Goal: Transaction & Acquisition: Book appointment/travel/reservation

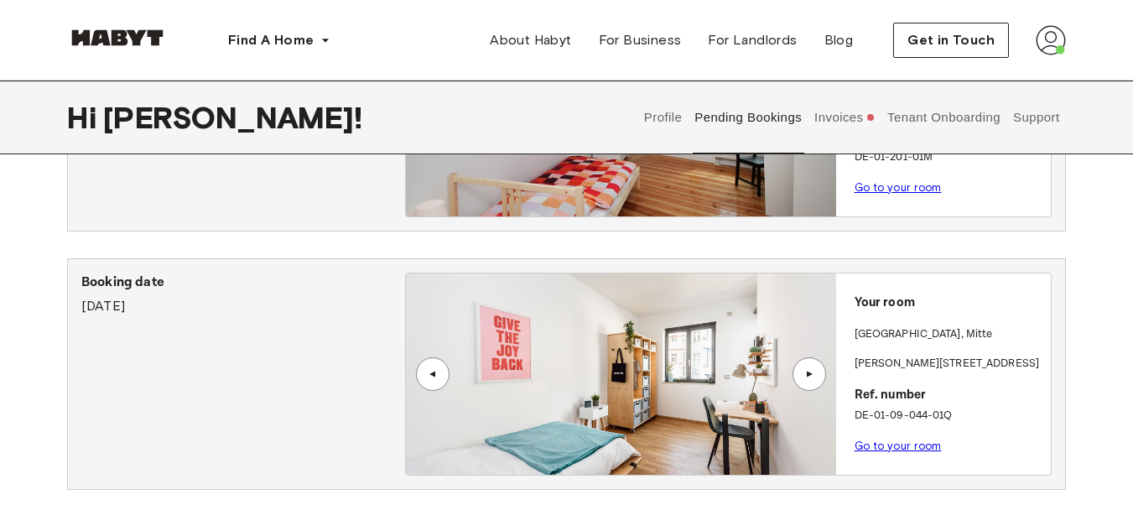
scroll to position [219, 0]
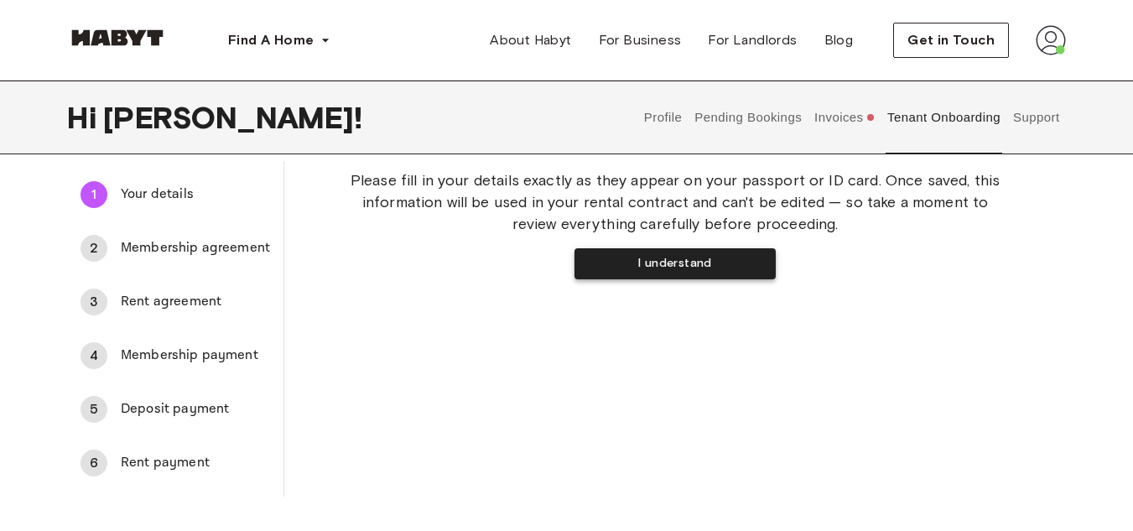
click at [606, 256] on button "I understand" at bounding box center [674, 263] width 201 height 31
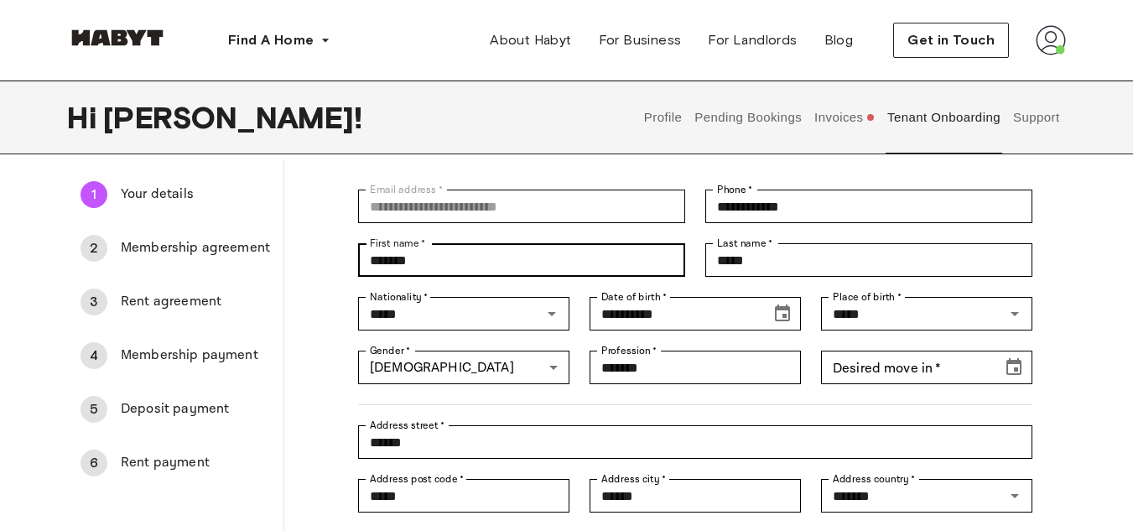
click at [606, 256] on input "*******" at bounding box center [521, 260] width 327 height 34
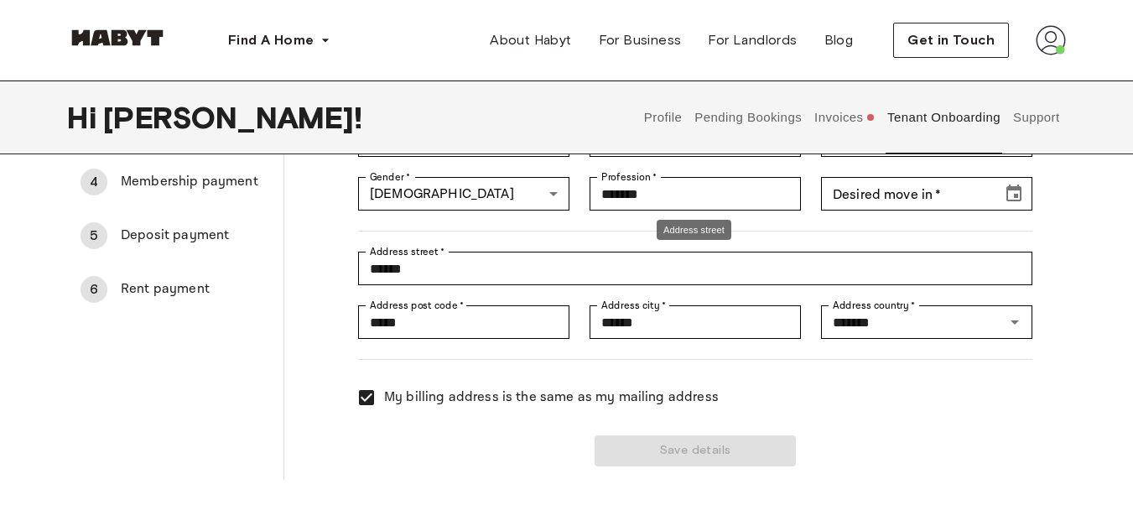
scroll to position [142, 0]
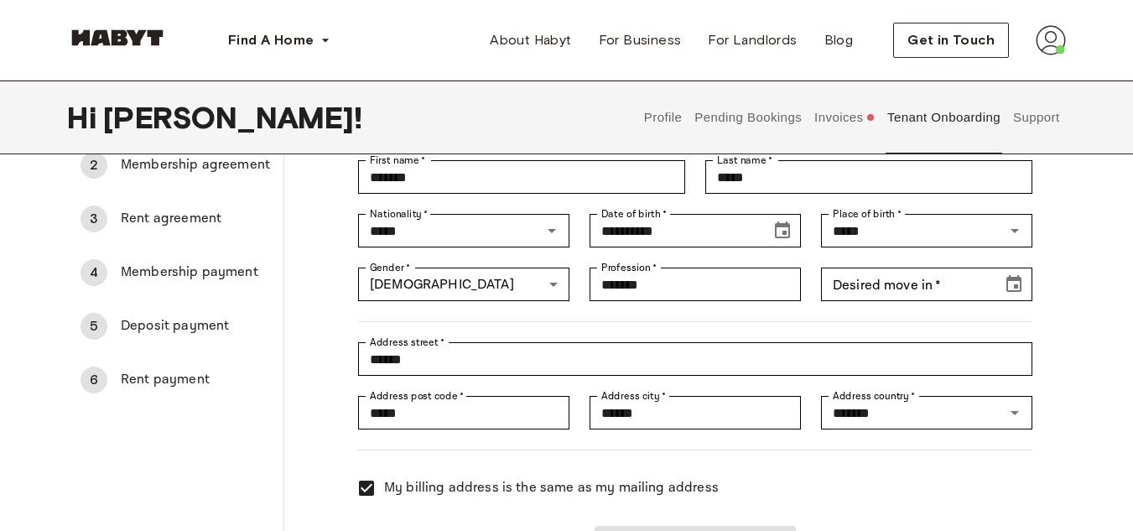
click at [903, 257] on div "Desired move in   * Desired move in   *" at bounding box center [916, 274] width 231 height 54
click at [888, 293] on input "Desired move in   *" at bounding box center [905, 284] width 169 height 34
click at [1020, 279] on icon "Choose date" at bounding box center [1013, 283] width 15 height 17
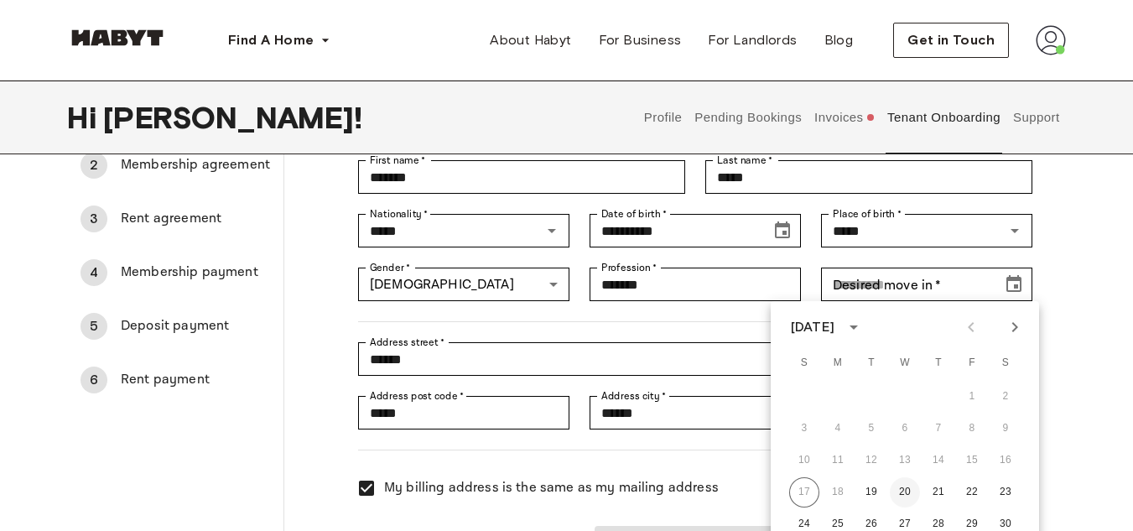
scroll to position [228, 0]
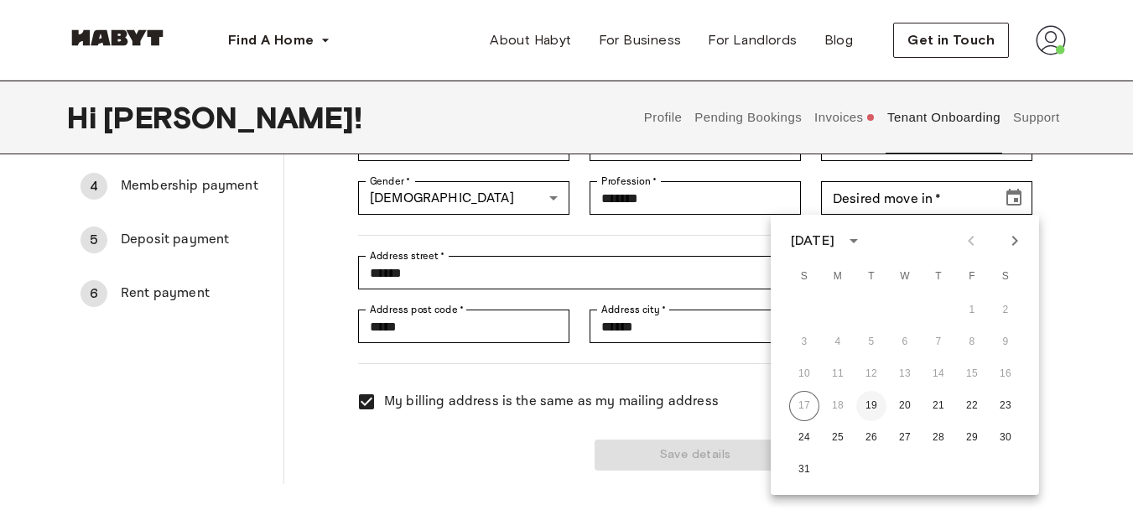
click at [876, 406] on button "19" at bounding box center [871, 406] width 30 height 30
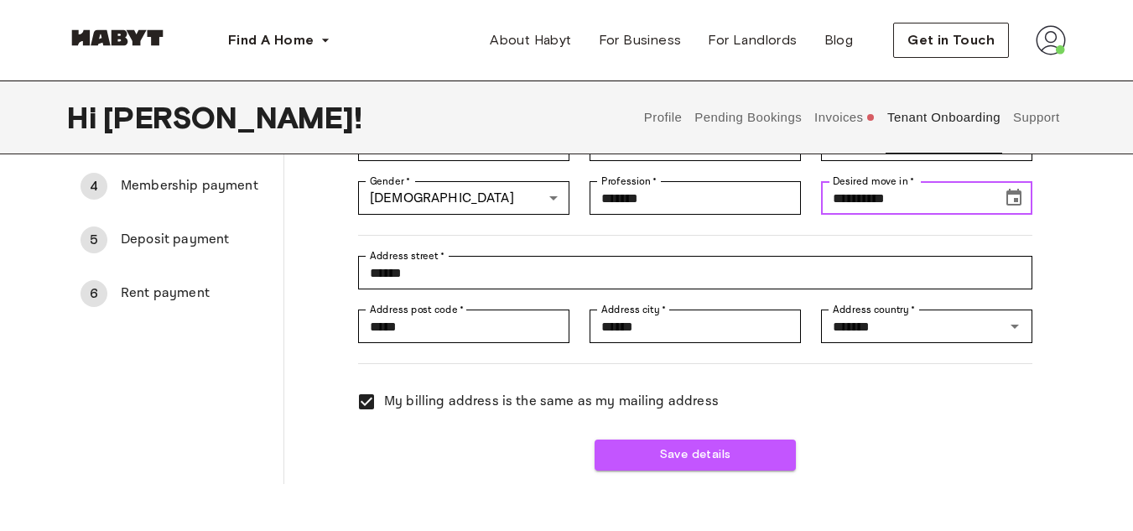
type input "**********"
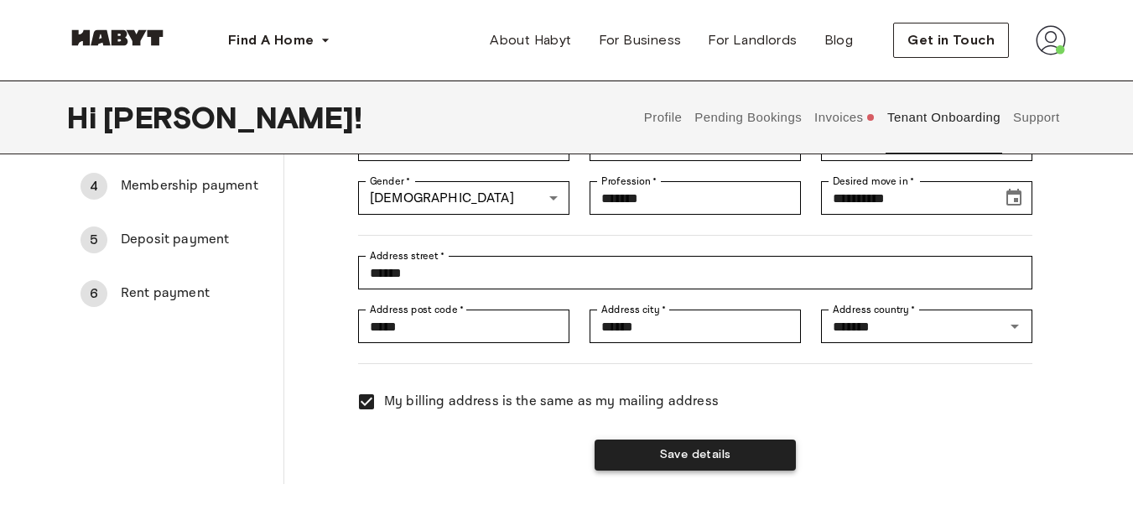
click at [725, 457] on button "Save details" at bounding box center [694, 454] width 201 height 31
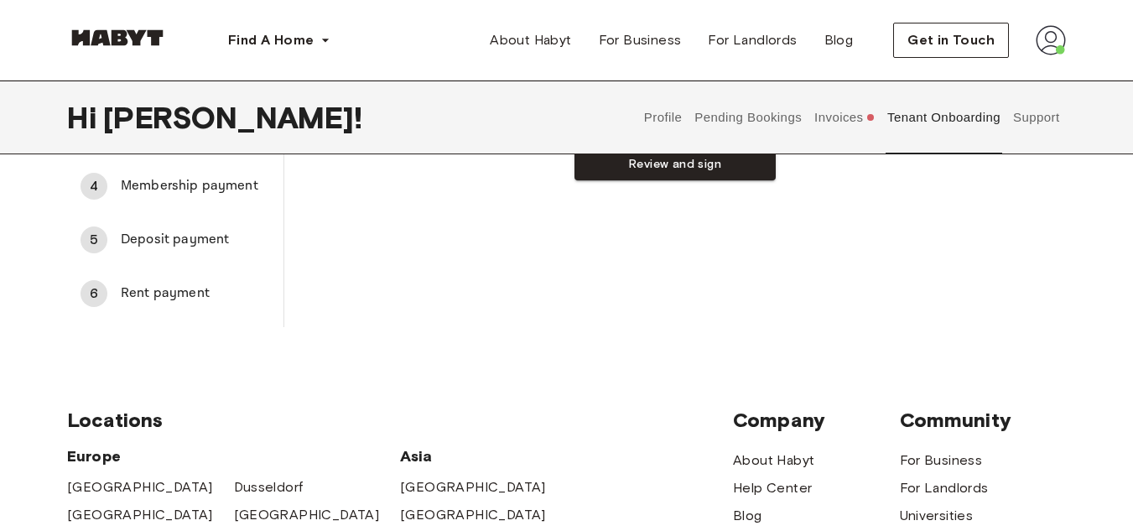
scroll to position [0, 0]
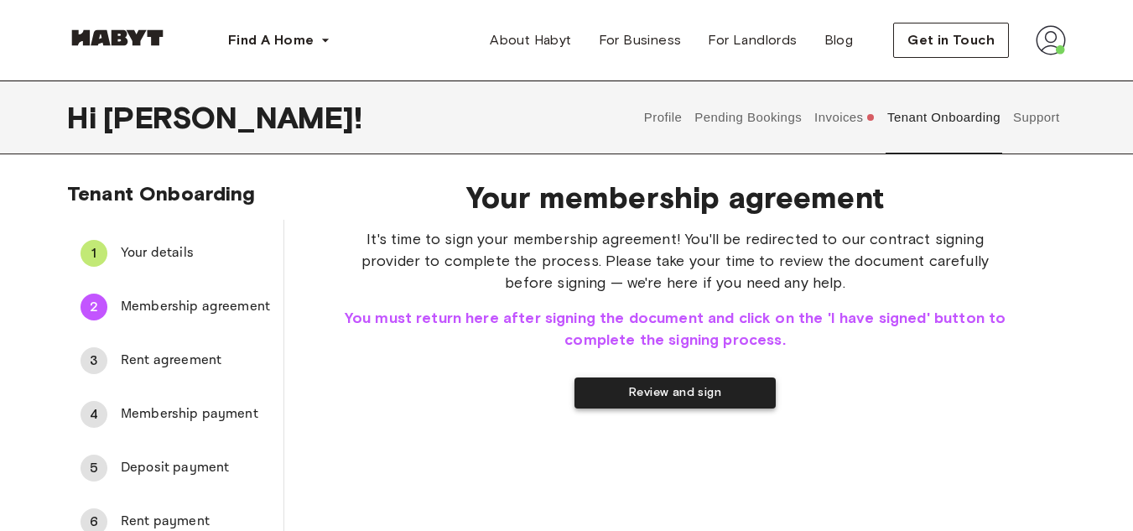
click at [747, 396] on button "Review and sign" at bounding box center [674, 392] width 201 height 31
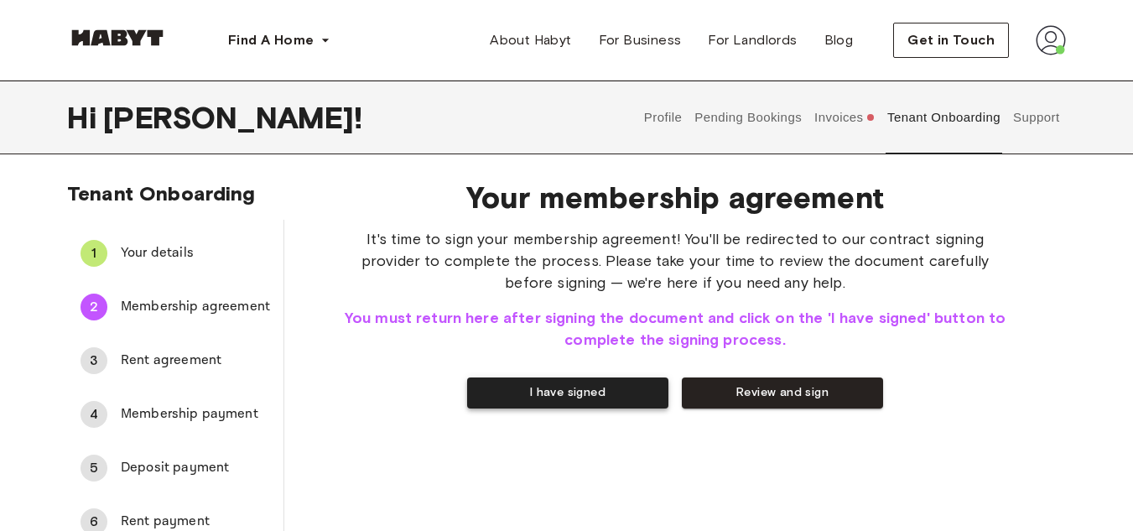
click at [597, 387] on button "I have signed" at bounding box center [567, 392] width 201 height 31
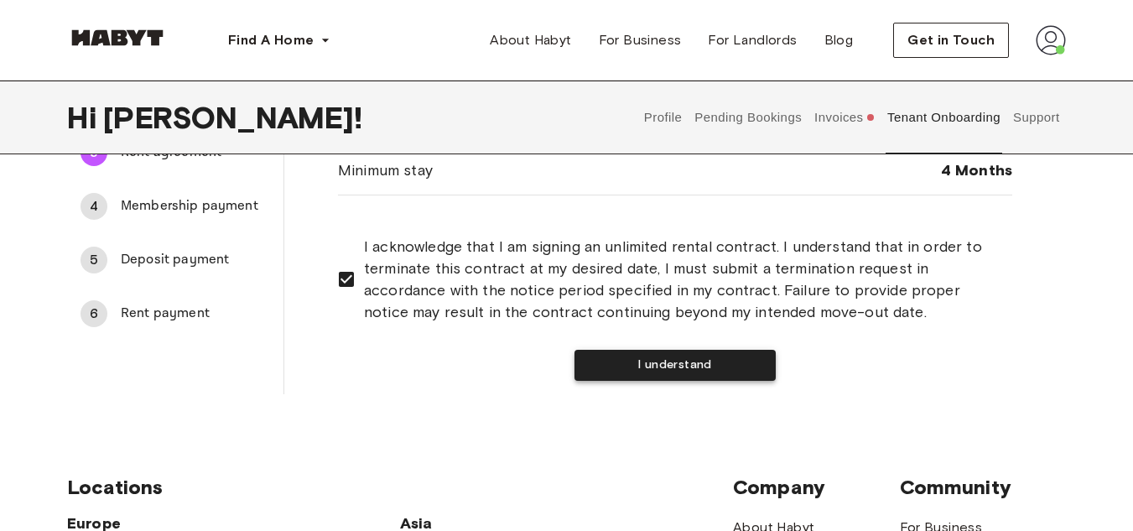
scroll to position [206, 0]
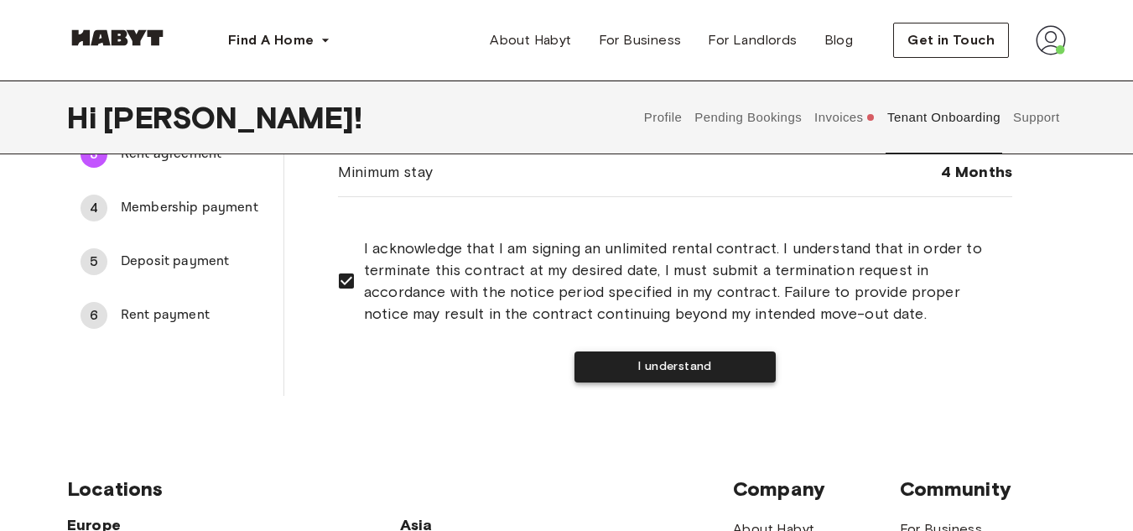
click at [675, 371] on button "I understand" at bounding box center [674, 366] width 201 height 31
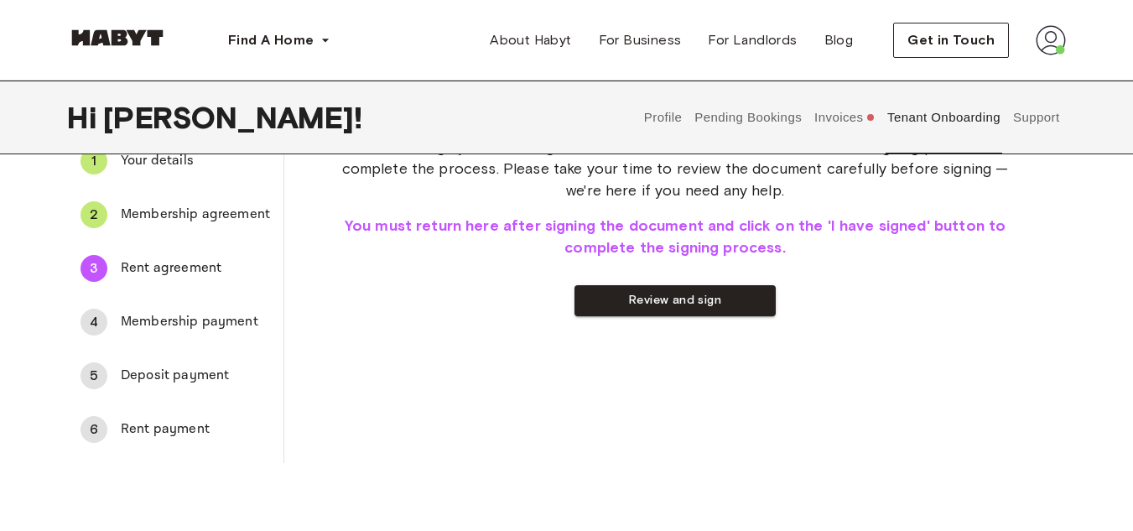
scroll to position [0, 0]
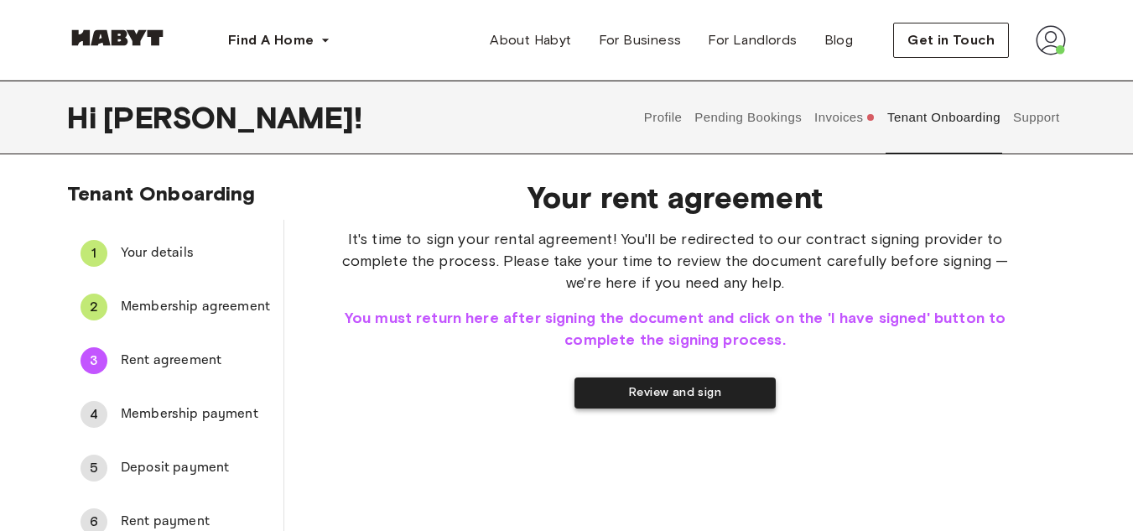
click at [623, 391] on button "Review and sign" at bounding box center [674, 392] width 201 height 31
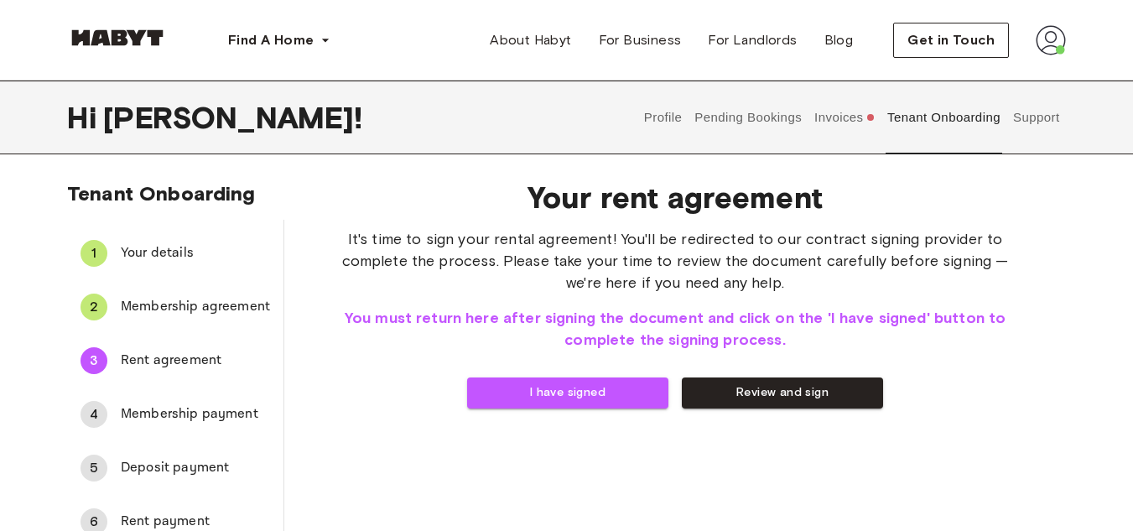
click at [742, 114] on button "Pending Bookings" at bounding box center [749, 117] width 112 height 74
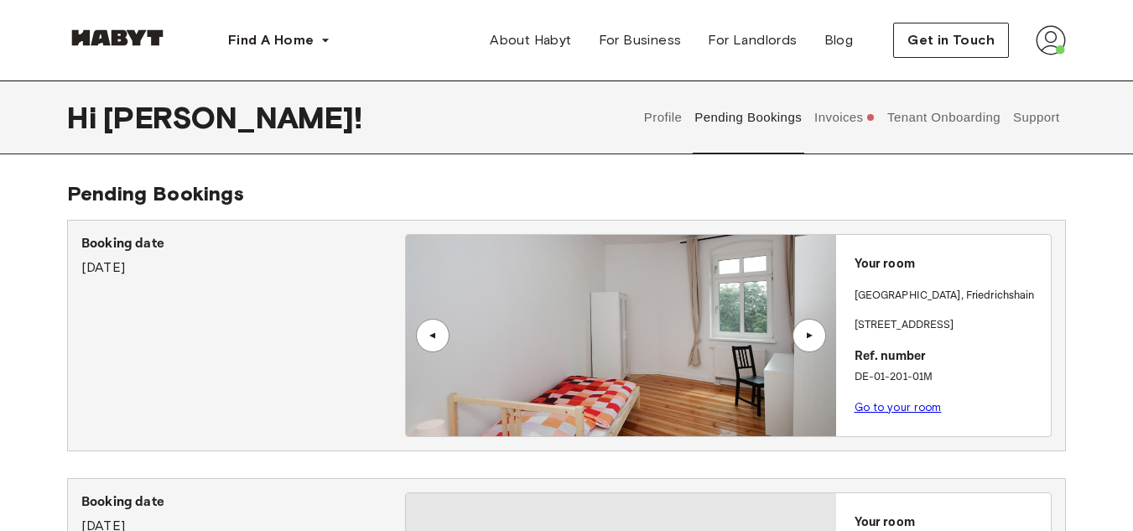
scroll to position [320, 0]
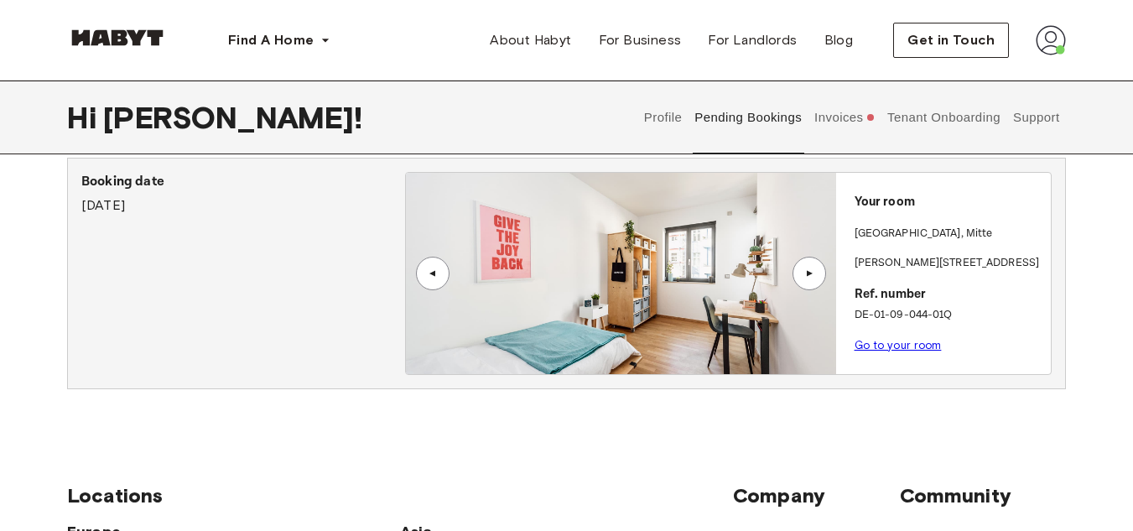
click at [896, 346] on link "Go to your room" at bounding box center [897, 345] width 87 height 13
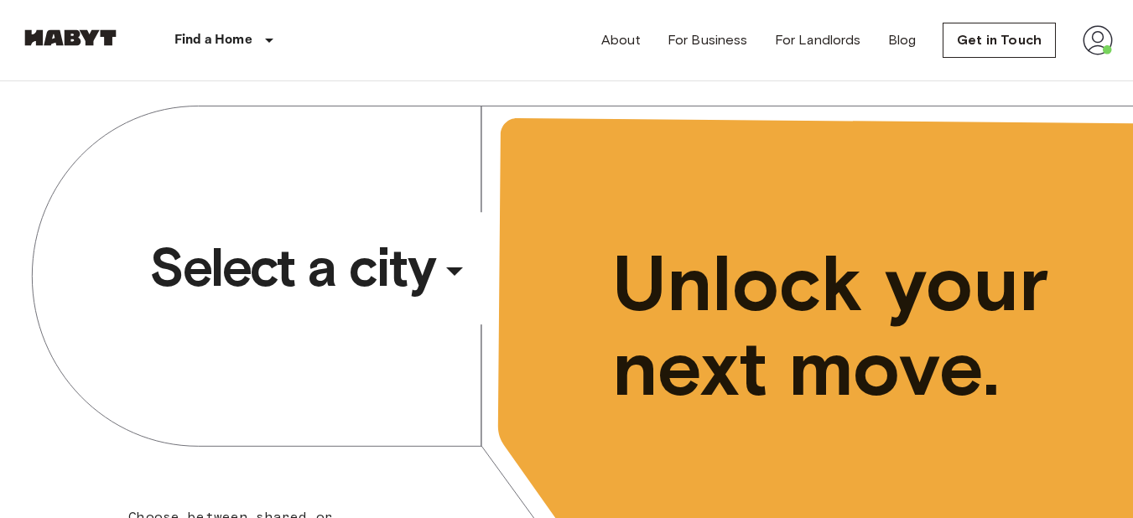
click at [335, 267] on span "Select a city" at bounding box center [291, 267] width 285 height 67
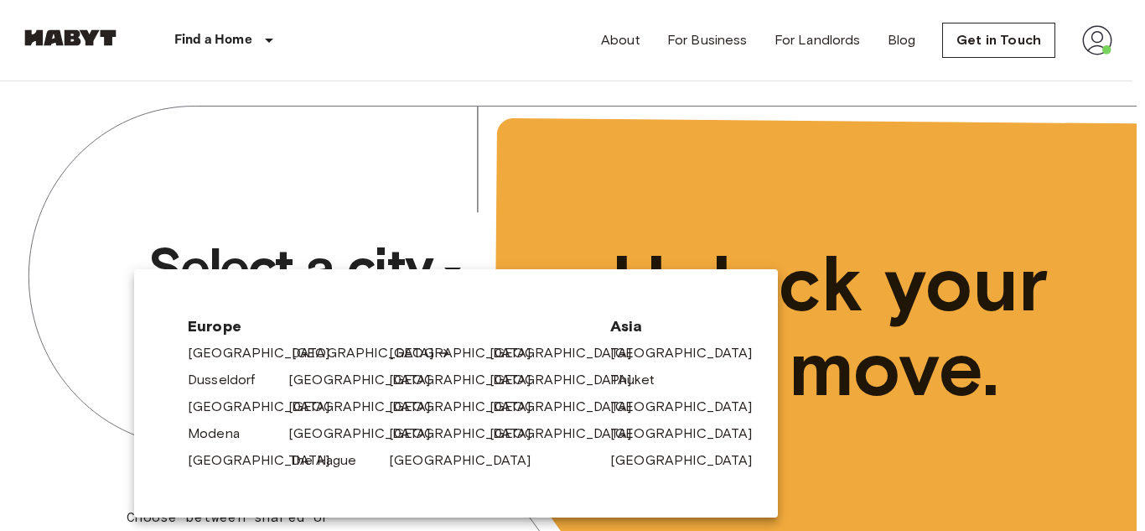
click at [306, 356] on link "[GEOGRAPHIC_DATA]" at bounding box center [371, 353] width 159 height 20
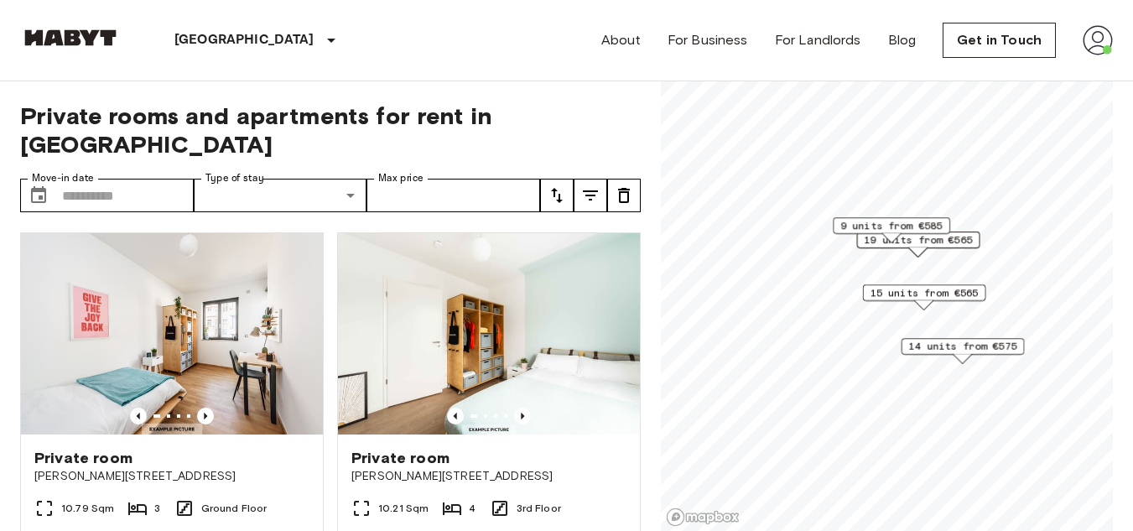
click at [900, 298] on span "15 units from €565" at bounding box center [924, 292] width 108 height 15
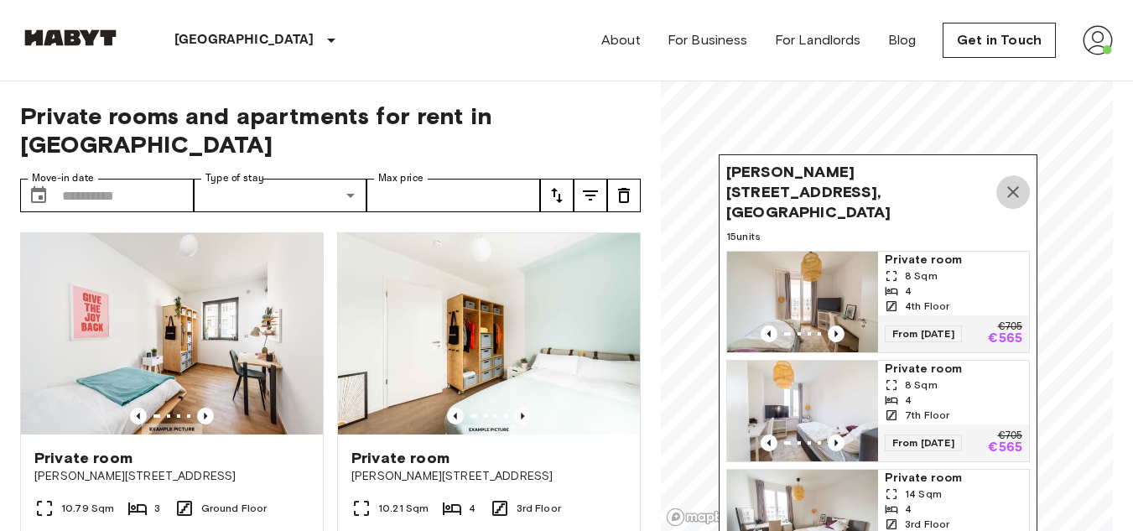
click at [1015, 175] on button "Map marker" at bounding box center [1013, 192] width 34 height 34
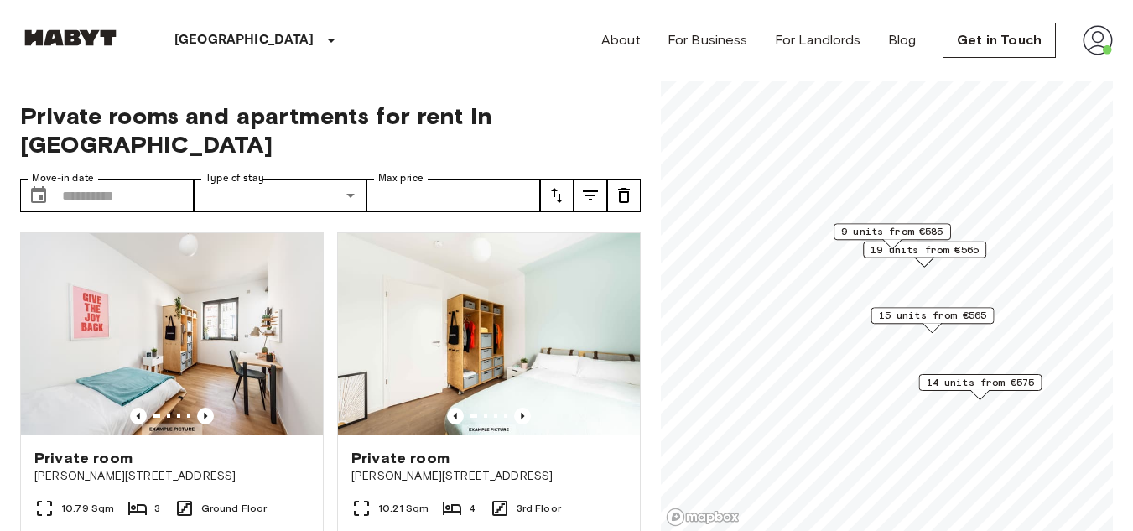
click at [958, 390] on span "14 units from €575" at bounding box center [981, 382] width 108 height 15
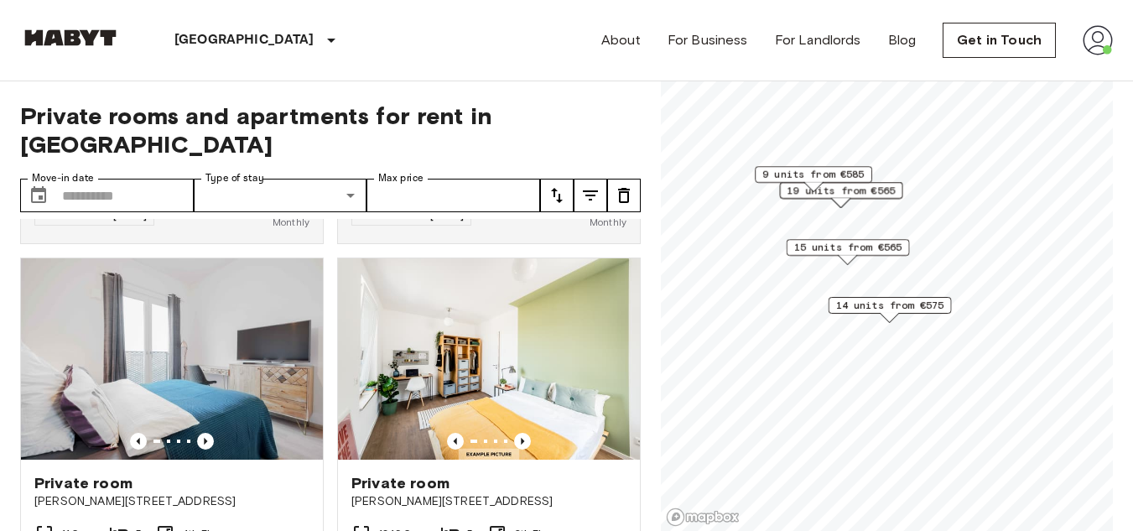
scroll to position [1459, 0]
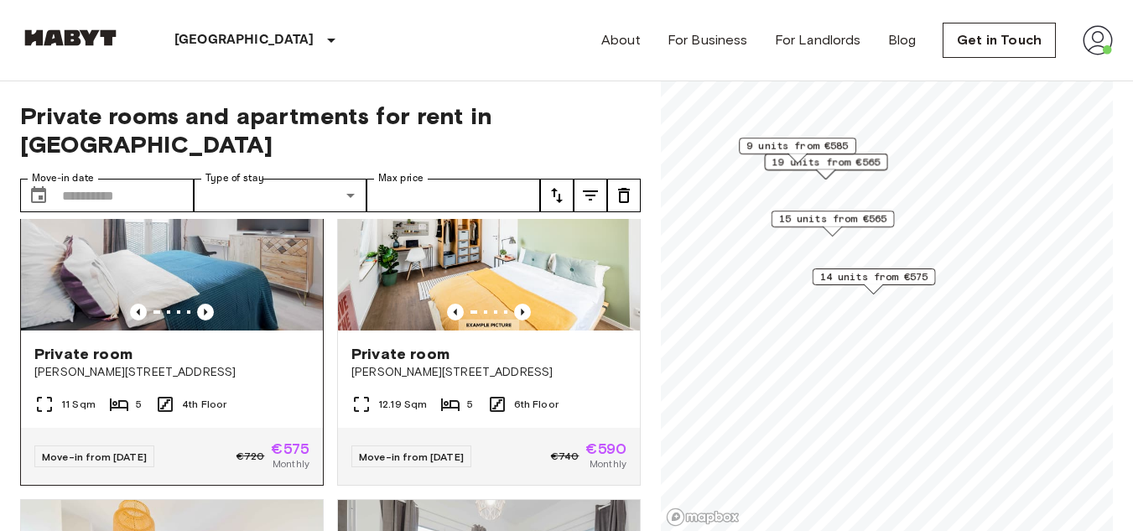
scroll to position [1586, 0]
click at [199, 311] on icon "Previous image" at bounding box center [205, 312] width 17 height 17
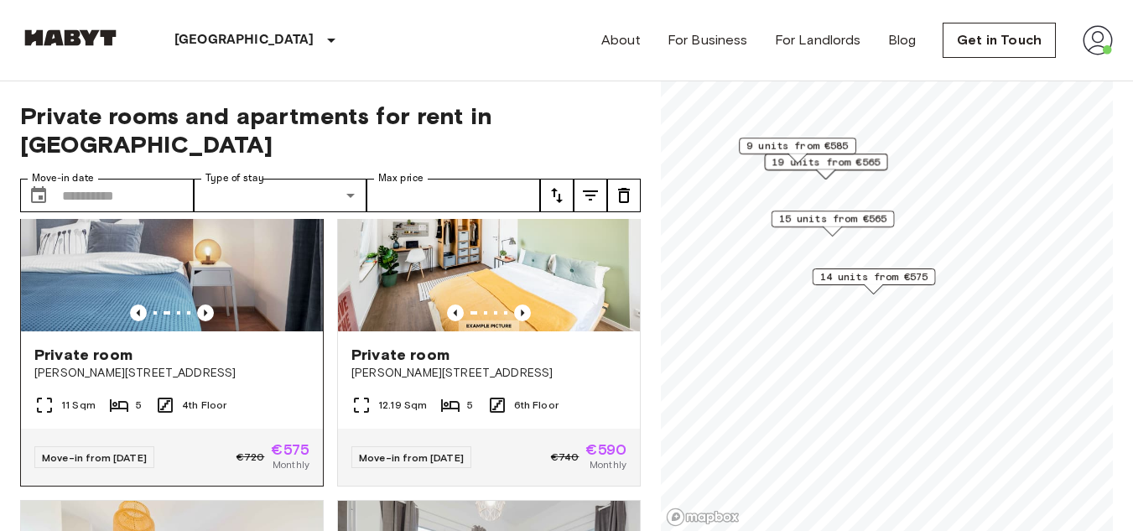
click at [247, 323] on img at bounding box center [172, 230] width 302 height 201
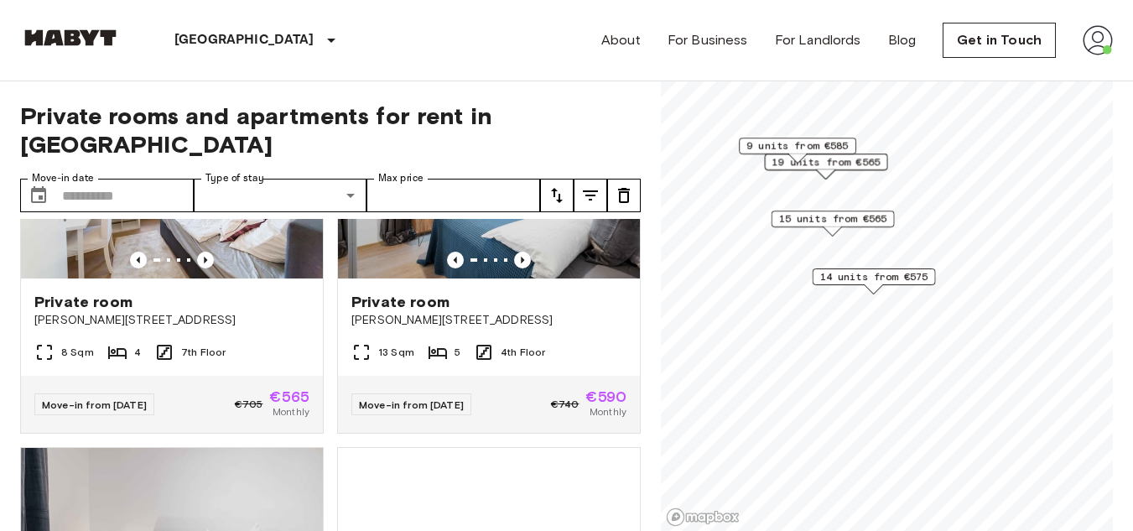
scroll to position [2010, 0]
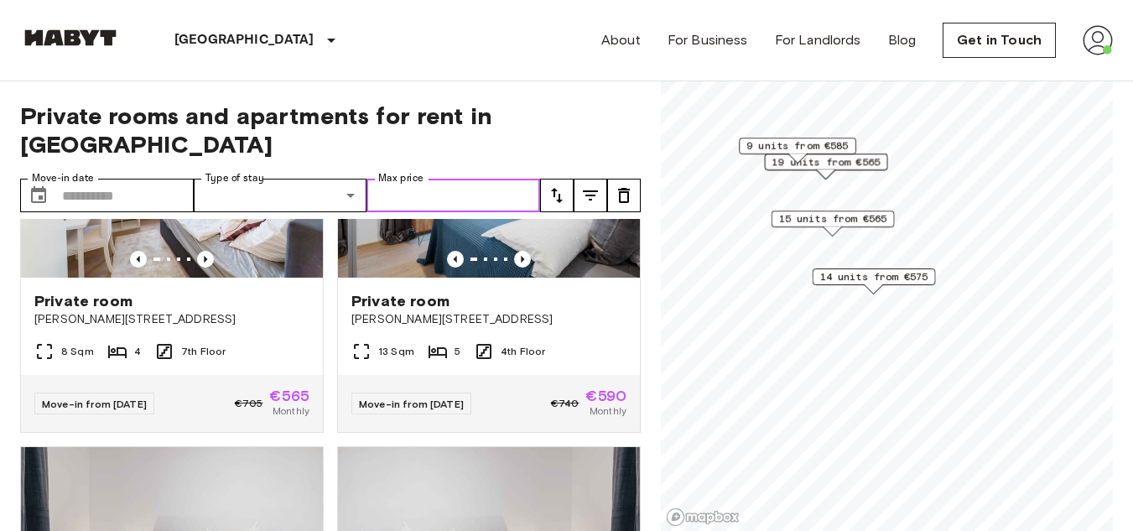
click at [433, 179] on input "Max price" at bounding box center [453, 196] width 174 height 34
type input "***"
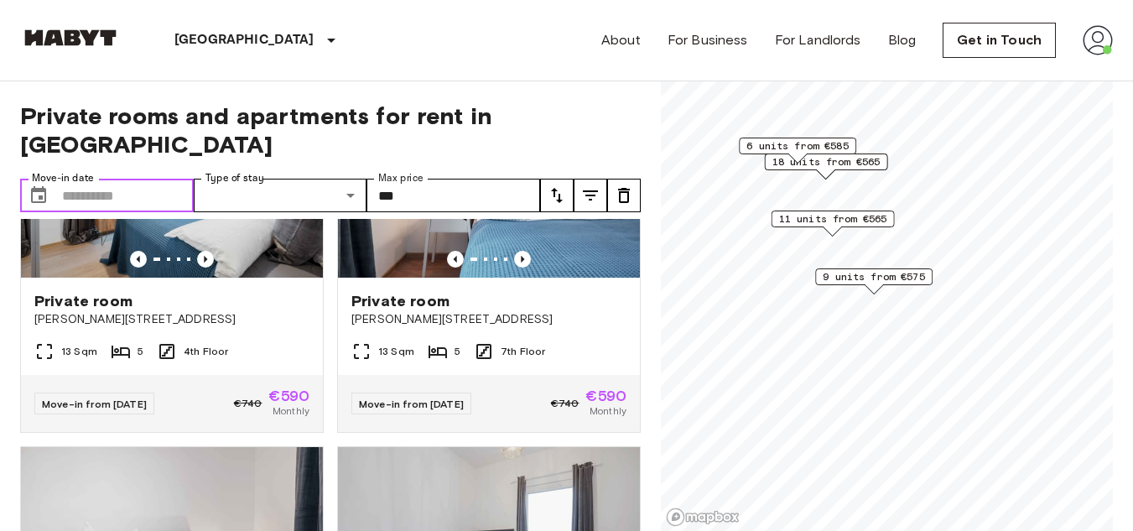
click at [124, 179] on input "Move-in date" at bounding box center [128, 196] width 132 height 34
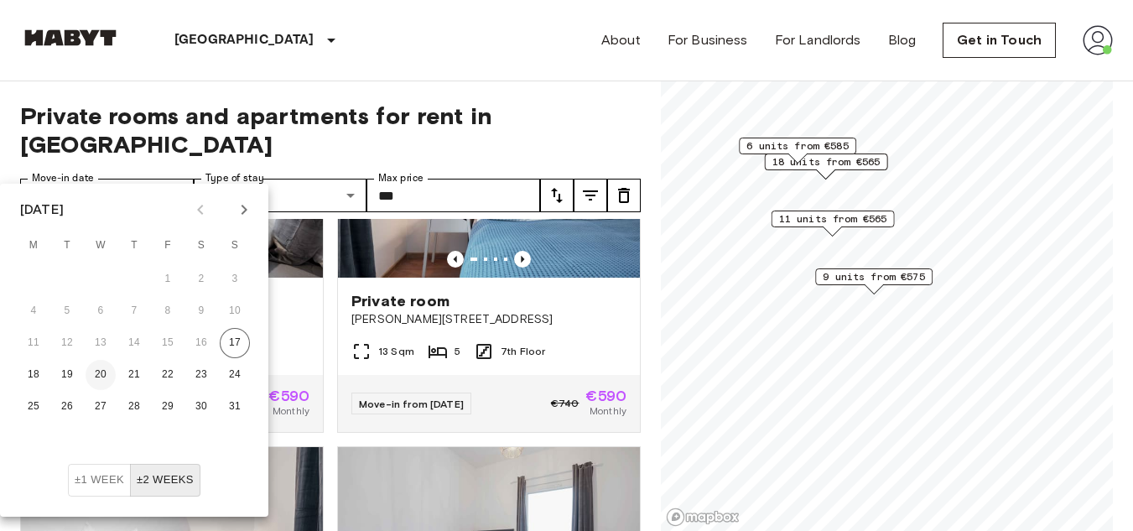
click at [96, 376] on button "20" at bounding box center [101, 375] width 30 height 30
type input "**********"
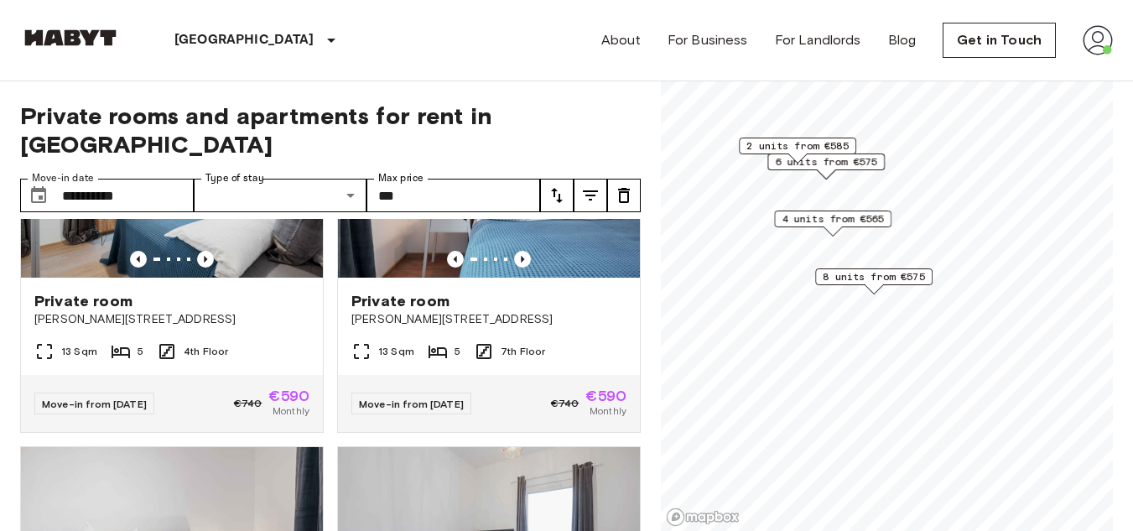
click at [457, 86] on div "**********" at bounding box center [330, 306] width 620 height 450
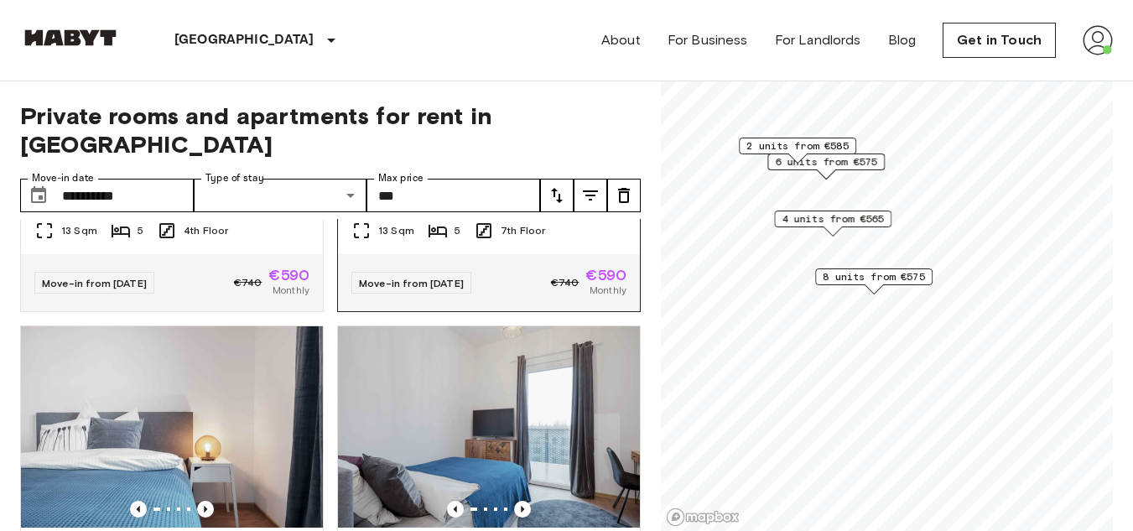
scroll to position [2226, 0]
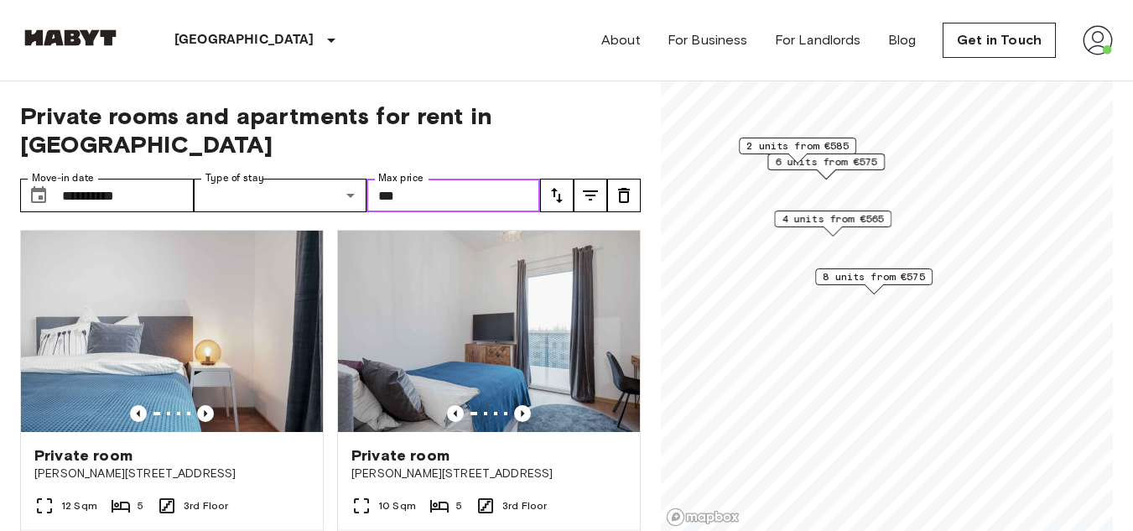
click at [421, 179] on input "***" at bounding box center [453, 196] width 174 height 34
type input "*"
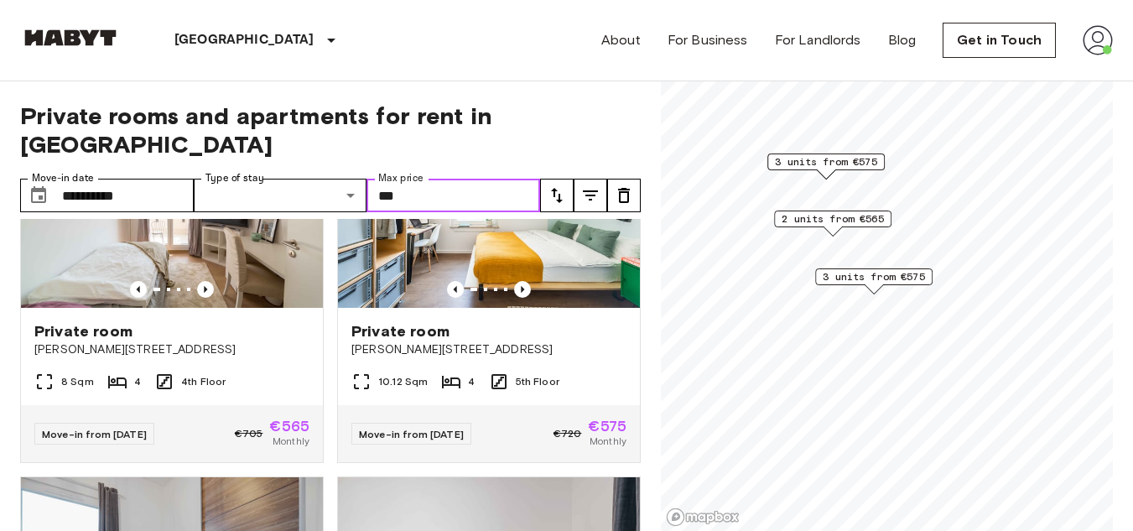
scroll to position [496, 0]
type input "***"
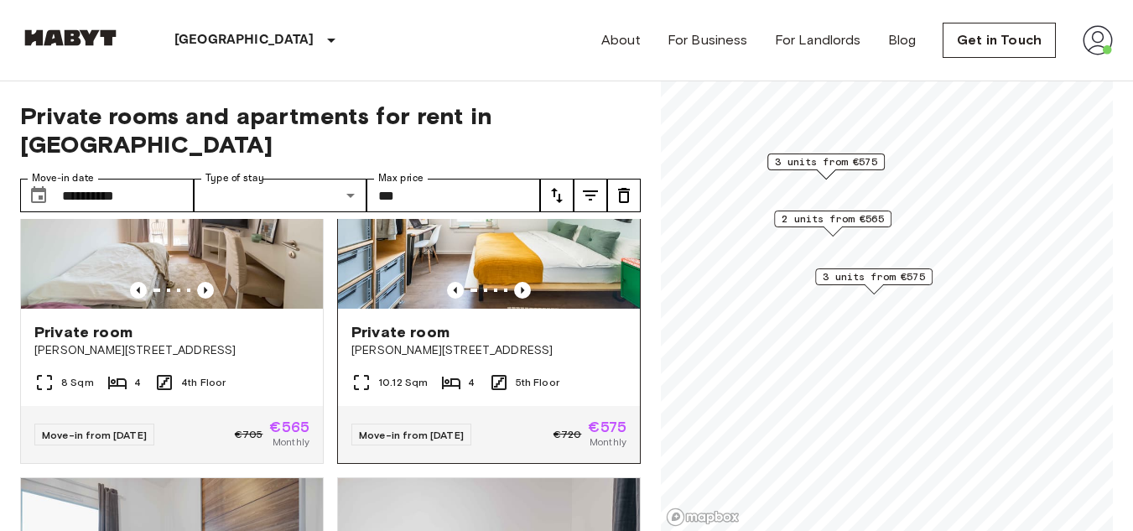
drag, startPoint x: 525, startPoint y: 312, endPoint x: 508, endPoint y: 393, distance: 83.0
click at [525, 322] on div "Private room" at bounding box center [488, 332] width 275 height 20
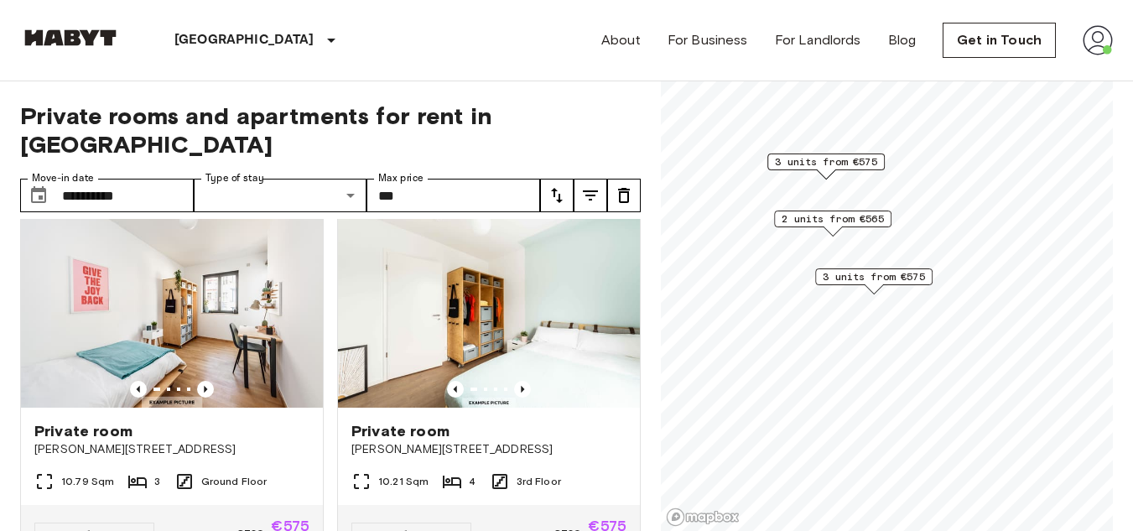
scroll to position [0, 0]
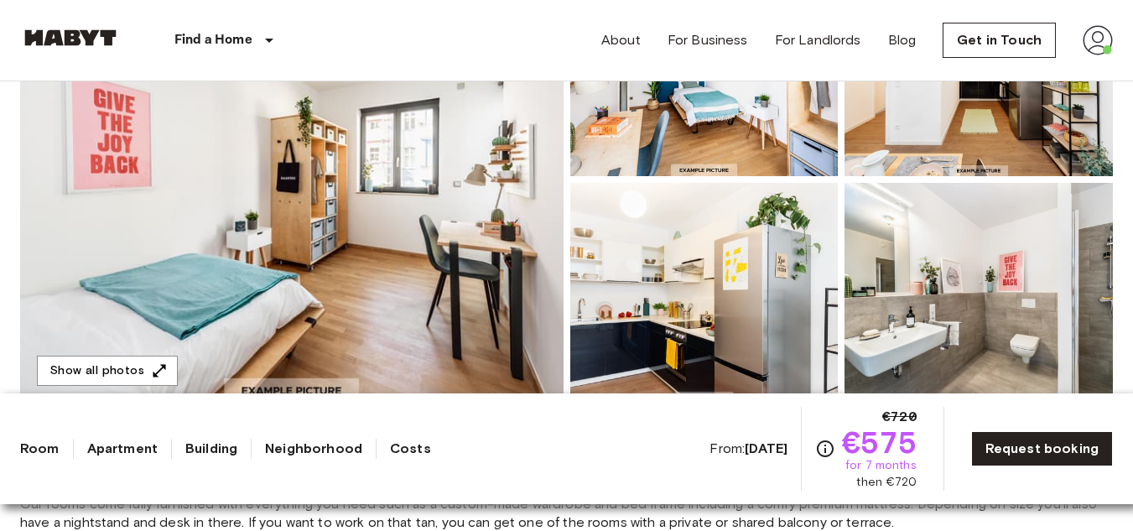
scroll to position [260, 0]
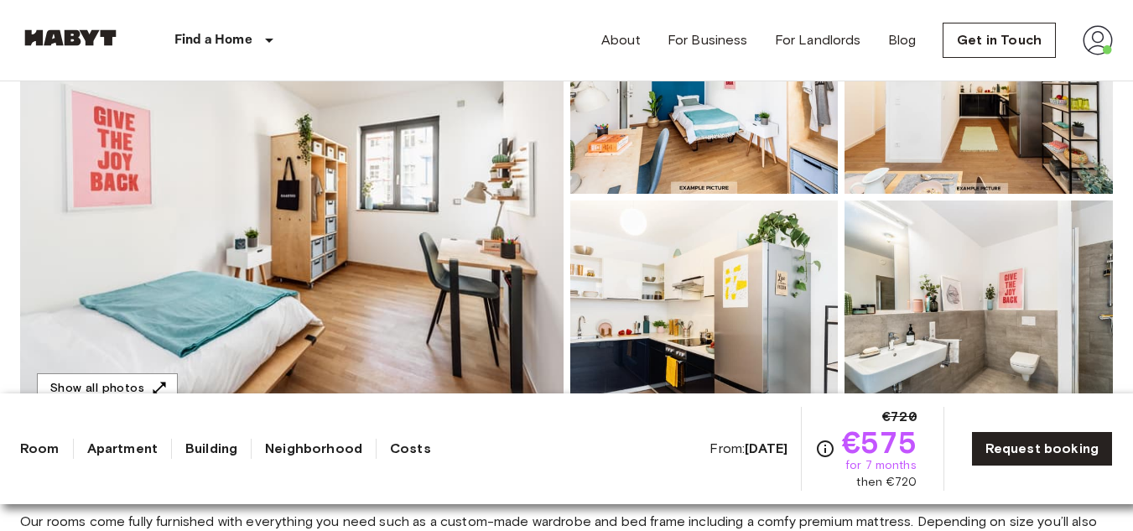
click at [392, 187] on img at bounding box center [291, 197] width 543 height 446
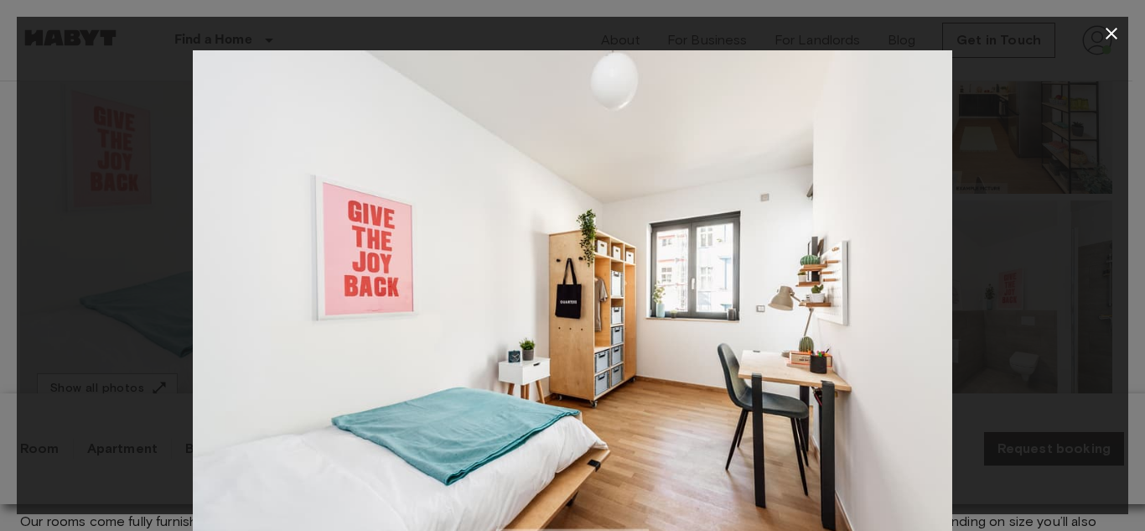
click at [1107, 34] on icon "button" at bounding box center [1112, 33] width 20 height 20
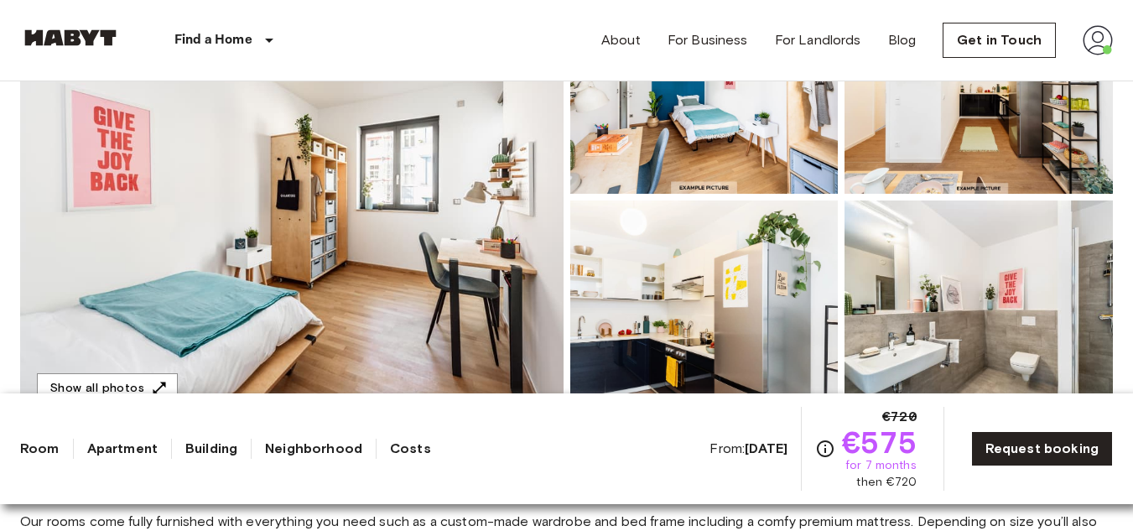
click at [662, 148] on img at bounding box center [704, 84] width 268 height 220
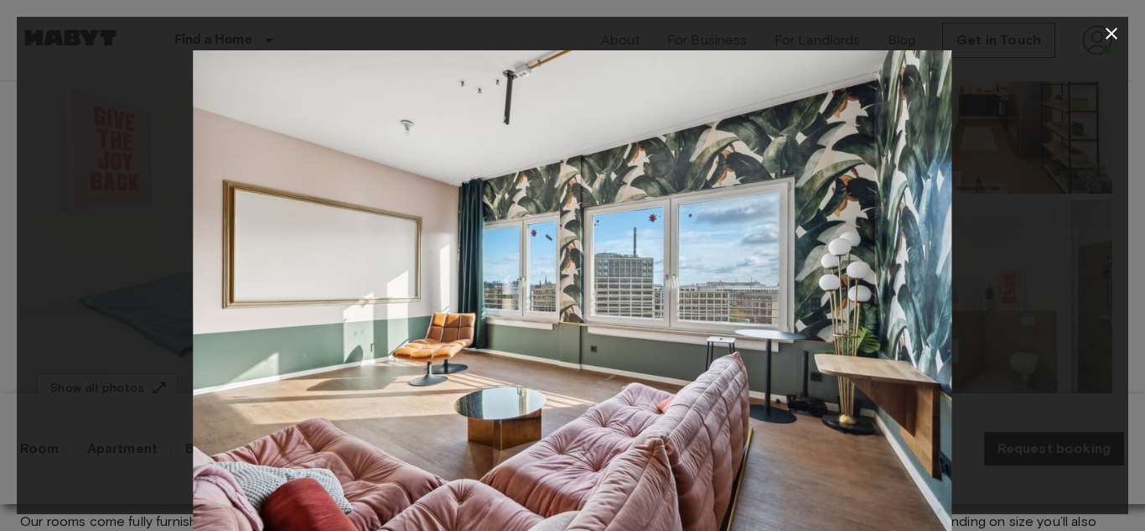
click at [1109, 23] on icon "button" at bounding box center [1112, 33] width 20 height 20
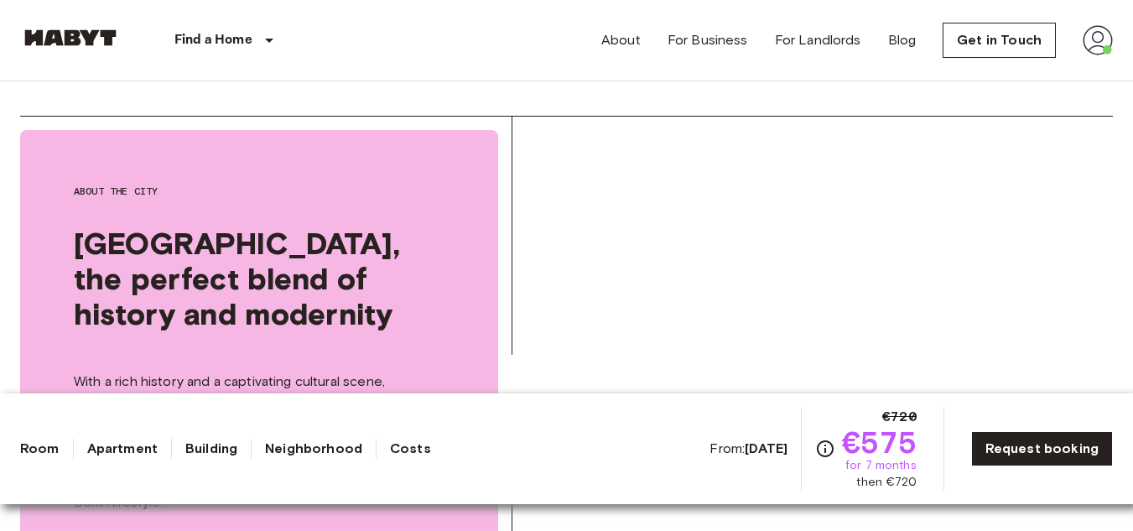
scroll to position [2731, 0]
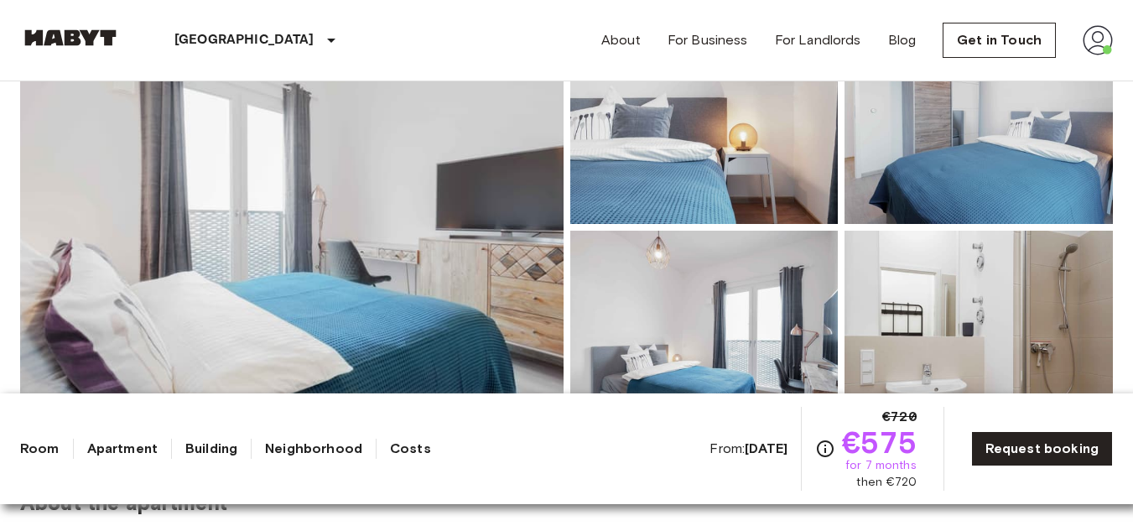
scroll to position [229, 0]
click at [454, 210] on img at bounding box center [291, 228] width 543 height 446
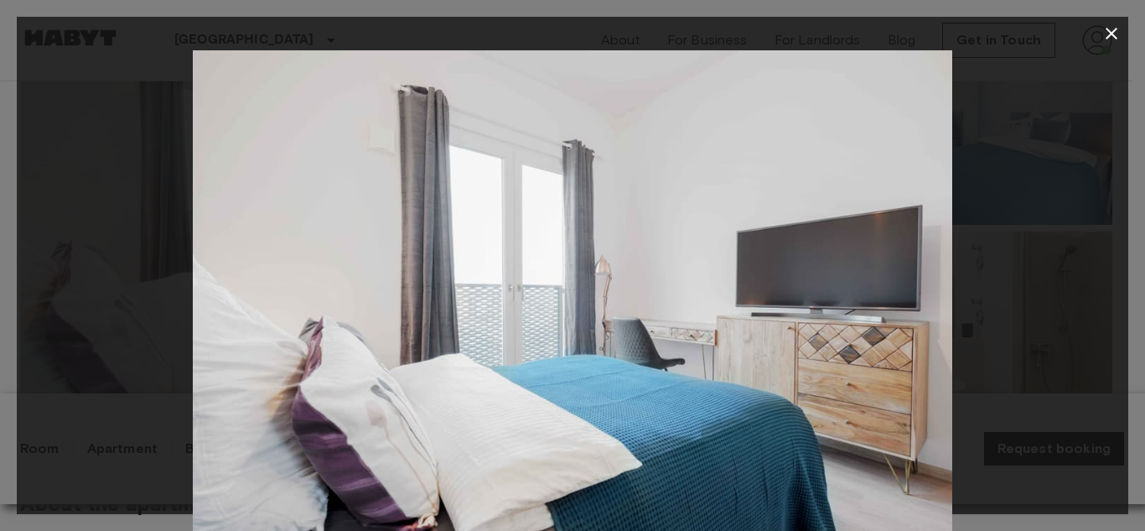
click at [1132, 270] on div at bounding box center [572, 265] width 1145 height 531
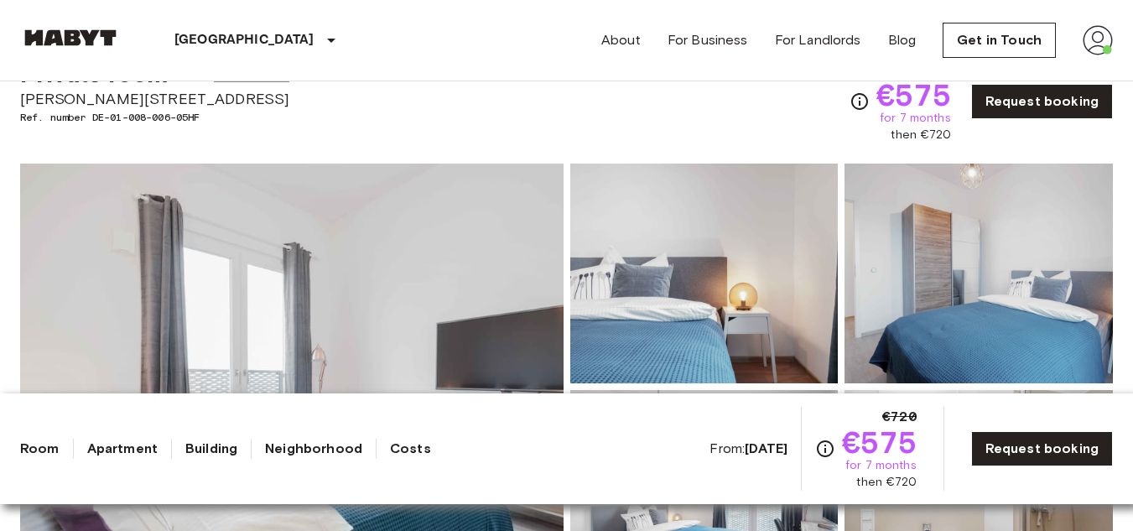
scroll to position [0, 0]
